Goal: Information Seeking & Learning: Learn about a topic

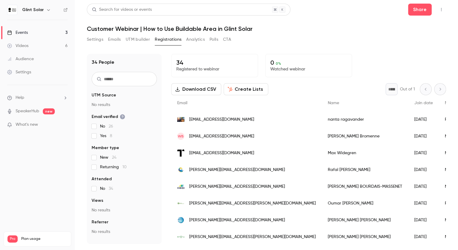
scroll to position [33, 0]
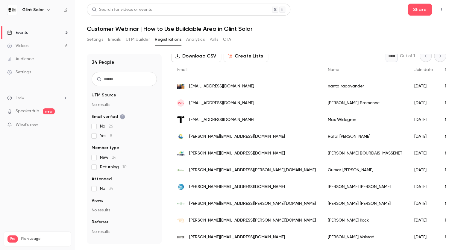
click at [26, 31] on div "Events" at bounding box center [17, 33] width 21 height 6
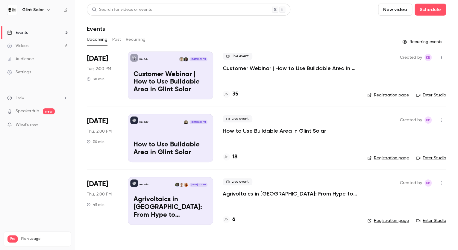
click at [253, 193] on p "Agrivoltaics in [GEOGRAPHIC_DATA]: From Hype to Implementation" at bounding box center [290, 193] width 135 height 7
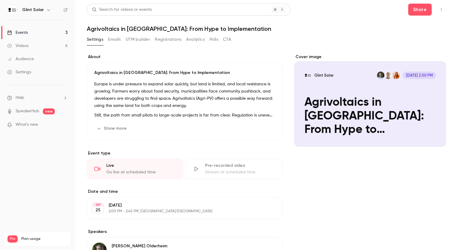
click at [168, 40] on button "Registrations" at bounding box center [168, 40] width 27 height 10
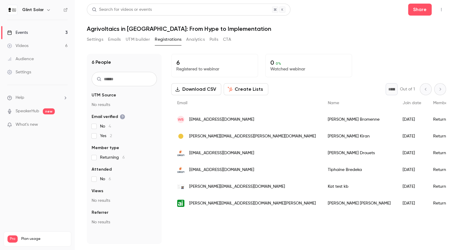
click at [22, 34] on div "Events" at bounding box center [17, 33] width 21 height 6
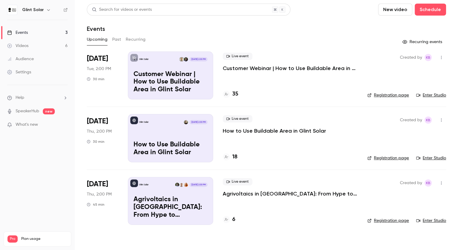
click at [242, 130] on p "How to Use Buildable Area in Glint Solar" at bounding box center [274, 130] width 103 height 7
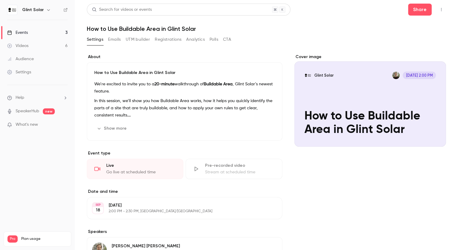
click at [164, 41] on button "Registrations" at bounding box center [168, 40] width 27 height 10
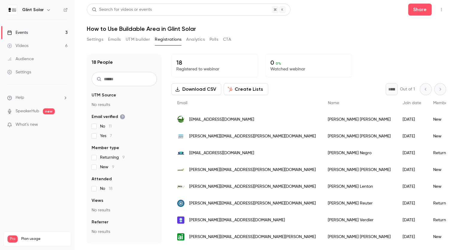
click at [23, 33] on div "Events" at bounding box center [17, 33] width 21 height 6
